Goal: Task Accomplishment & Management: Complete application form

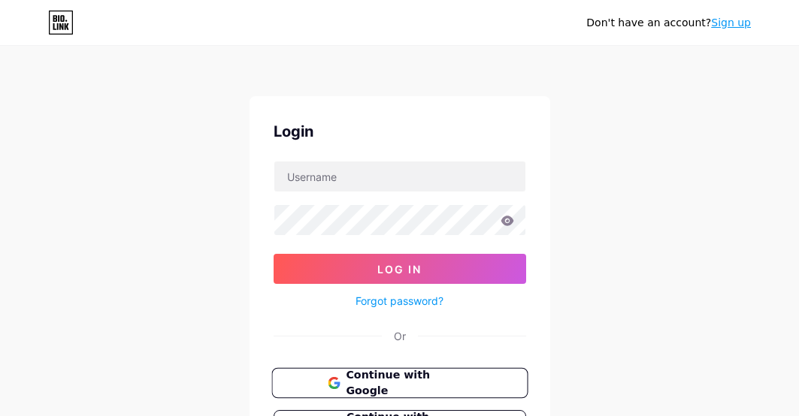
click at [410, 377] on span "Continue with Google" at bounding box center [409, 384] width 126 height 32
